Goal: Transaction & Acquisition: Purchase product/service

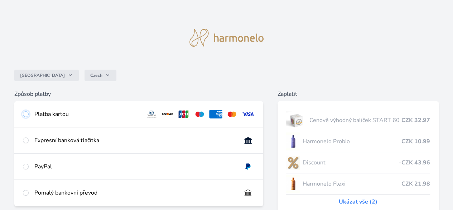
click at [29, 116] on input "radio" at bounding box center [26, 114] width 6 height 6
radio input "true"
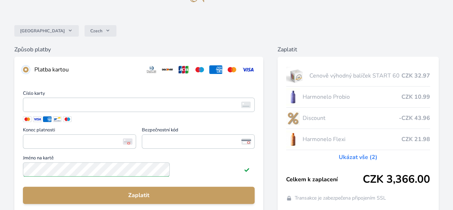
scroll to position [143, 0]
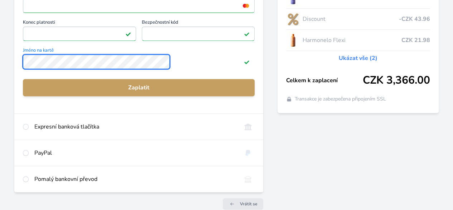
click at [70, 67] on div "Česko Czech Způsob platby Platba kartou Číslo karty <p>Your browser does not su…" at bounding box center [226, 43] width 453 height 373
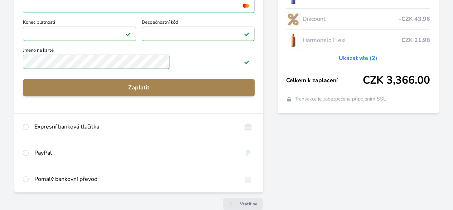
click at [174, 92] on span "Zaplatit" at bounding box center [139, 87] width 220 height 9
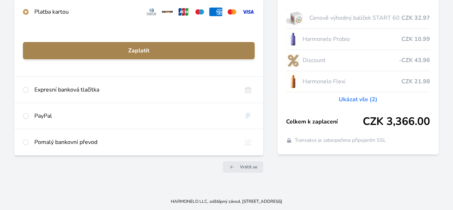
scroll to position [107, 0]
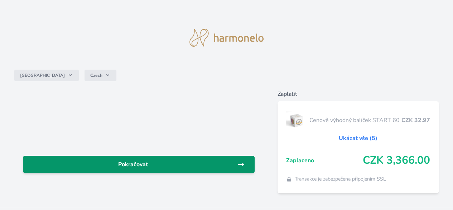
click at [166, 164] on span "Pokračovat" at bounding box center [133, 164] width 209 height 9
